Goal: Information Seeking & Learning: Learn about a topic

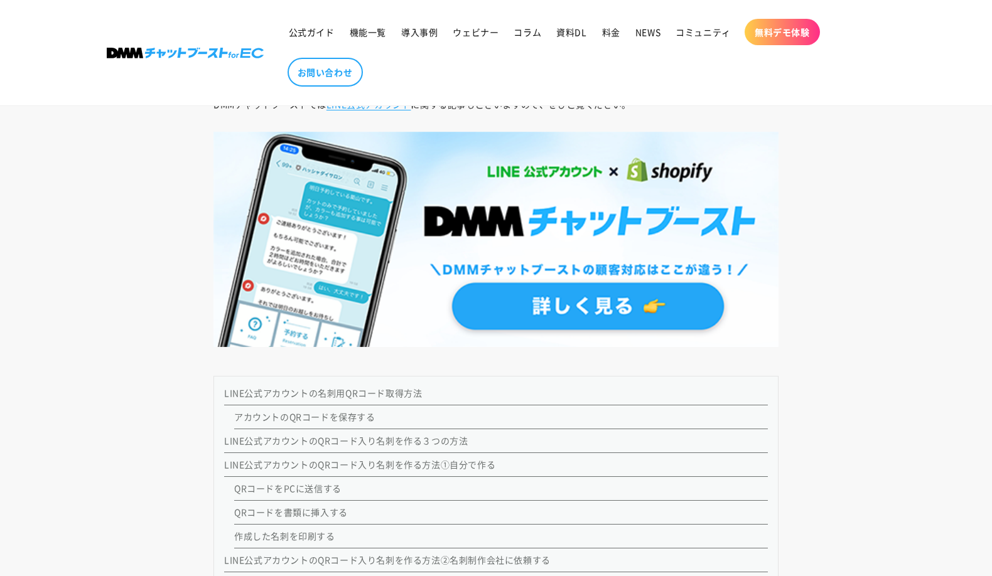
scroll to position [1079, 0]
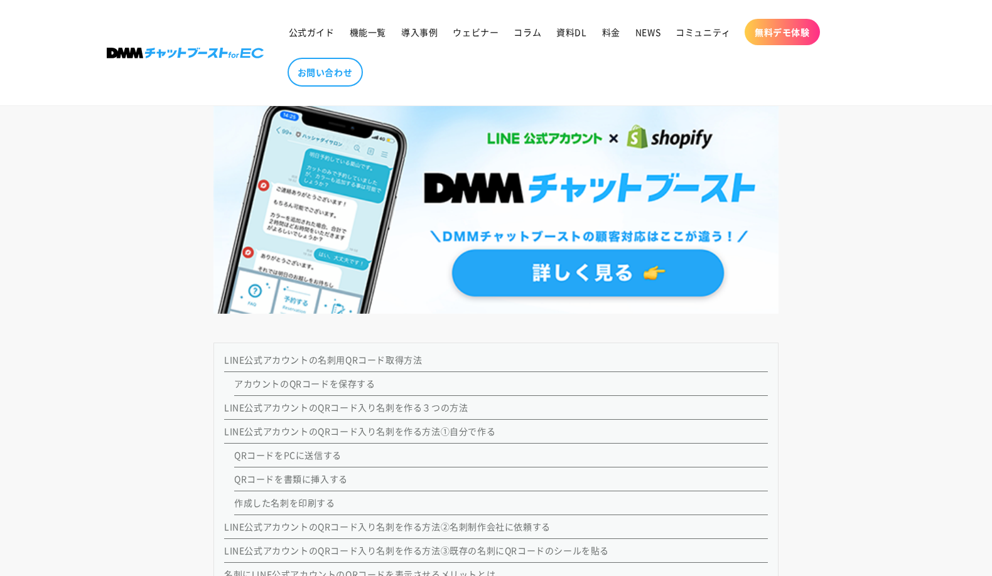
click at [358, 384] on link "アカウントのQRコードを保存する" at bounding box center [304, 383] width 141 height 13
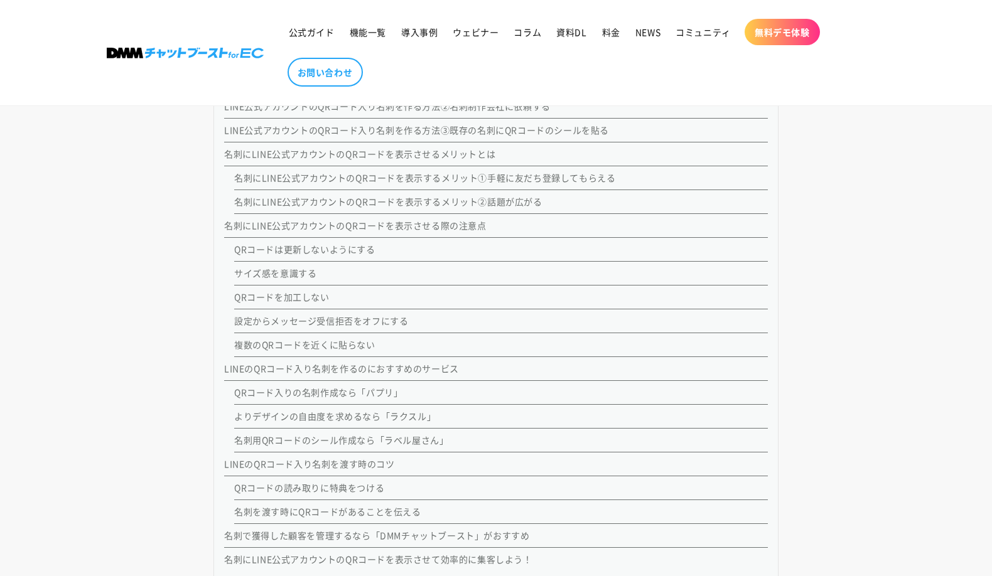
scroll to position [1499, 0]
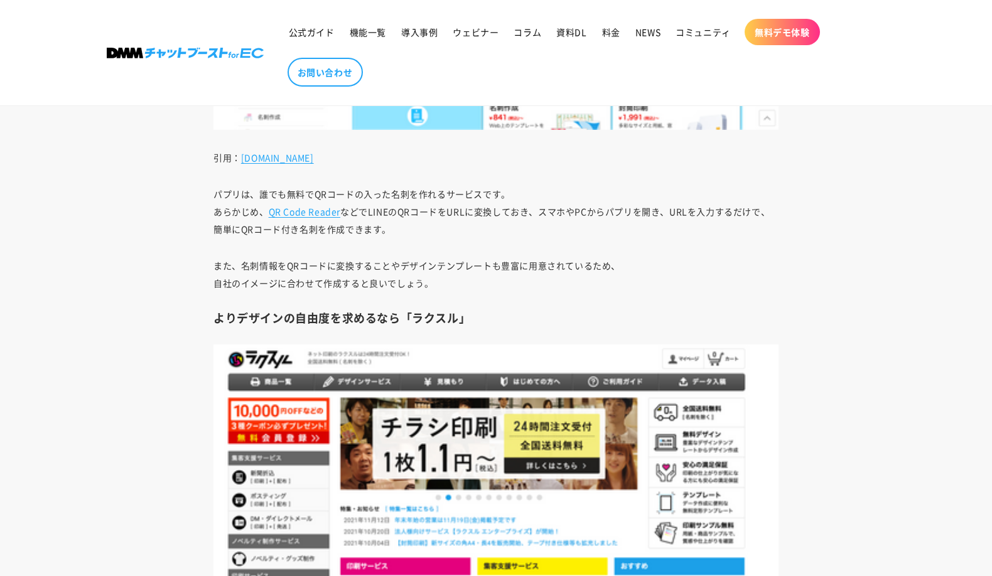
scroll to position [6872, 0]
